Goal: Task Accomplishment & Management: Manage account settings

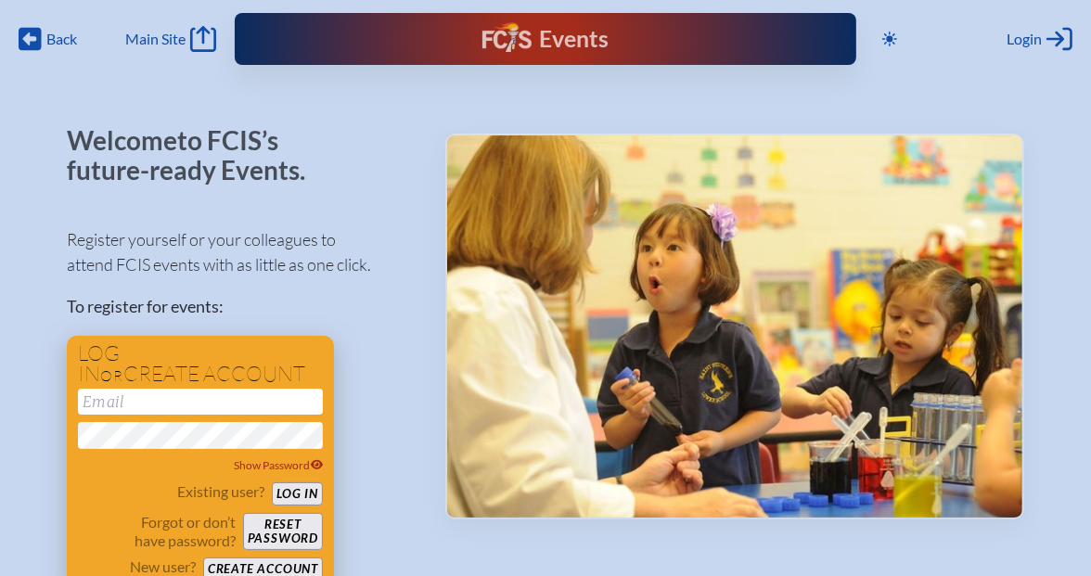
type input "[EMAIL_ADDRESS][DOMAIN_NAME]"
click at [307, 491] on button "Log in" at bounding box center [297, 494] width 51 height 23
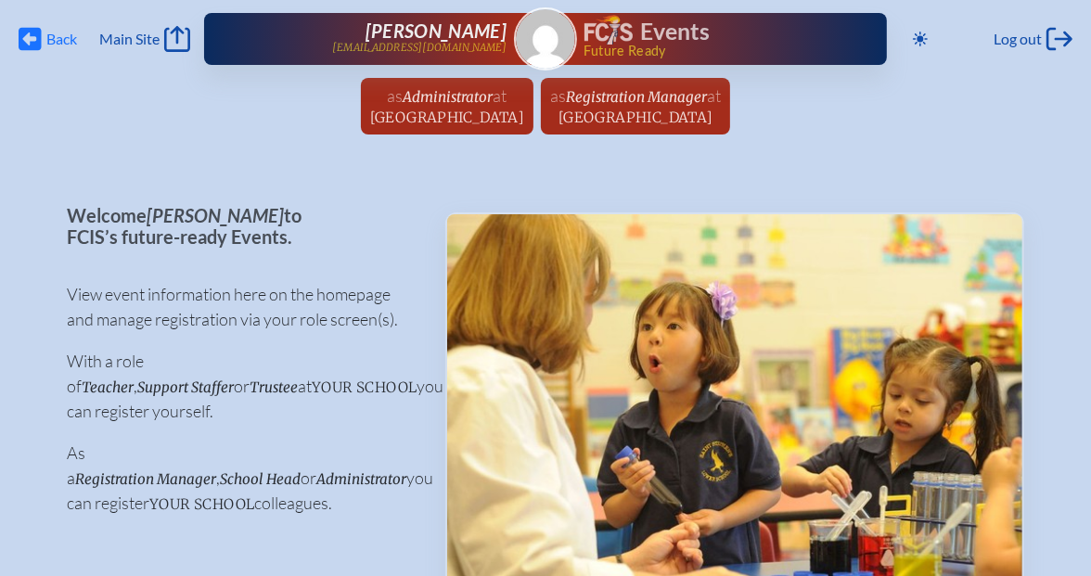
click at [32, 38] on icon "Back" at bounding box center [30, 39] width 23 height 26
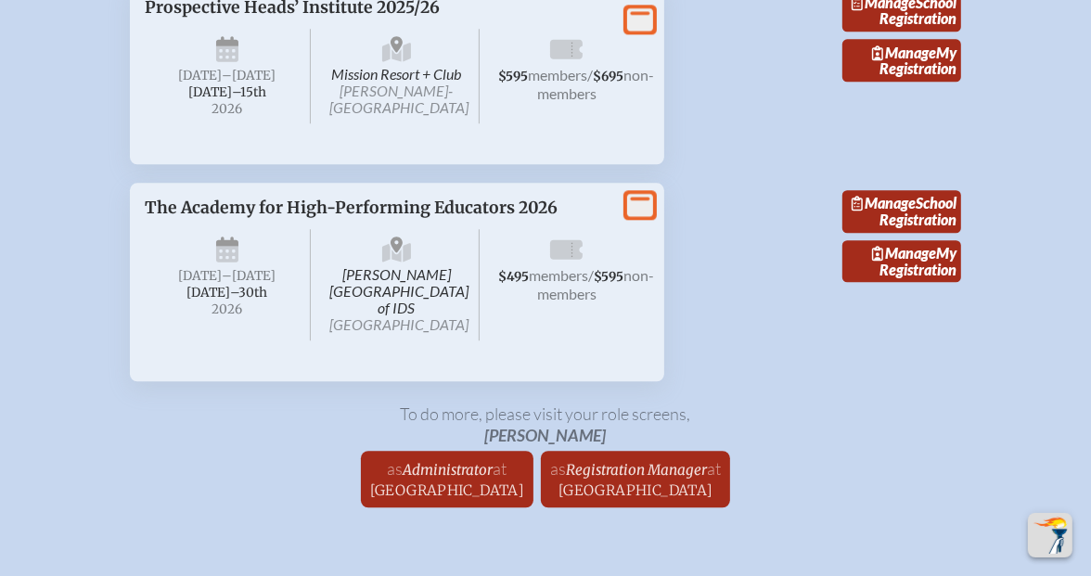
scroll to position [3248, 0]
